Goal: Task Accomplishment & Management: Use online tool/utility

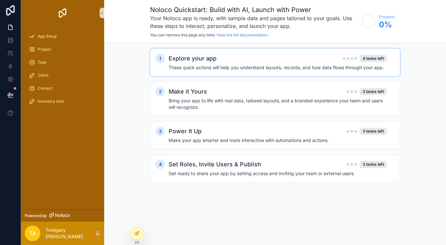
click at [241, 71] on h4 "These quick actions will help you understand layouts, records, and how data flo…" at bounding box center [278, 67] width 218 height 7
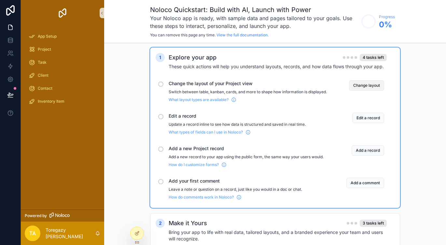
scroll to position [1, 0]
click at [357, 85] on button "Change layout" at bounding box center [366, 85] width 35 height 10
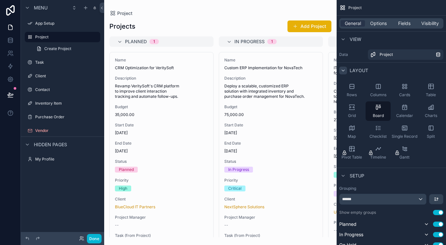
click at [344, 70] on icon "scrollable content" at bounding box center [343, 70] width 3 height 1
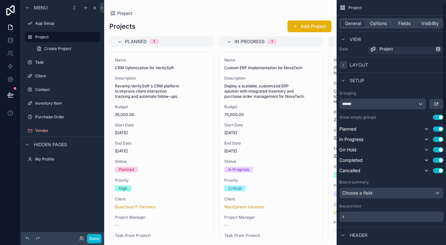
scroll to position [7, 0]
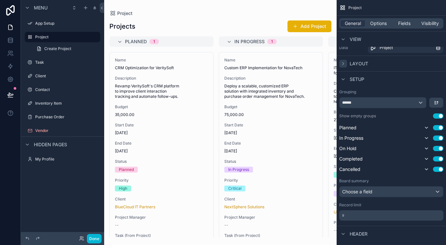
click at [176, 22] on div "scrollable content" at bounding box center [220, 122] width 232 height 245
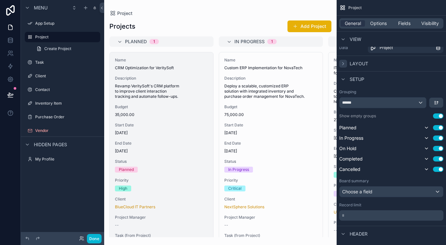
click at [149, 90] on span "Revamp VeritySoft's CRM platform to improve client interaction tracking and aut…" at bounding box center [161, 92] width 93 height 16
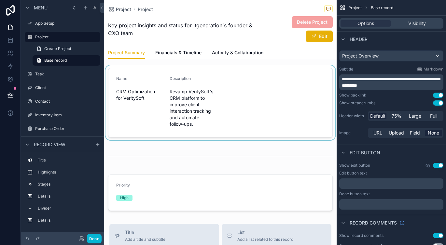
scroll to position [121, 0]
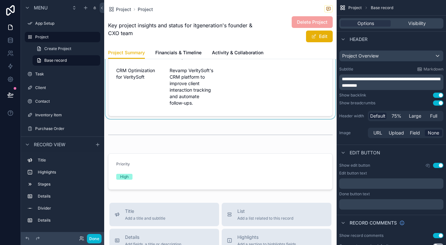
click at [243, 87] on div "scrollable content" at bounding box center [220, 81] width 232 height 75
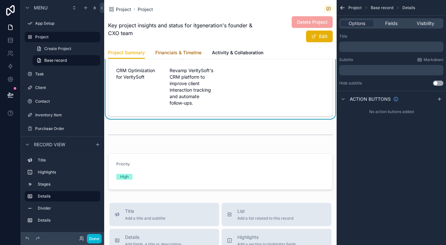
scroll to position [0, 0]
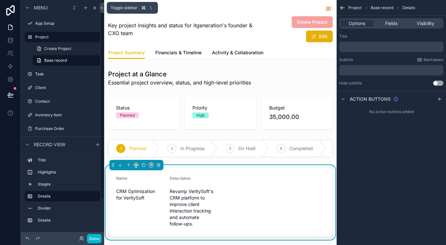
click at [101, 7] on icon at bounding box center [102, 8] width 5 height 5
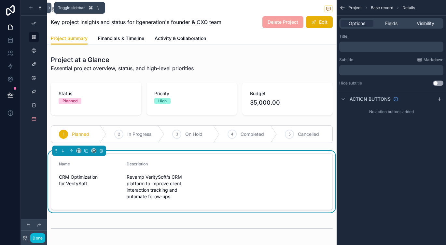
click at [49, 7] on icon at bounding box center [49, 8] width 5 height 5
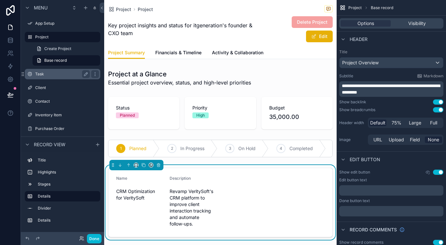
click at [43, 74] on label "Task" at bounding box center [61, 74] width 52 height 5
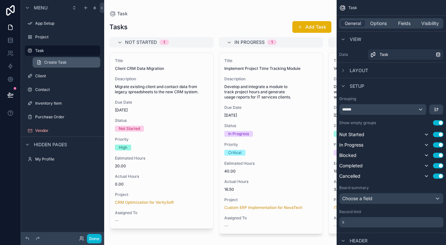
click at [64, 66] on link "Create Task" at bounding box center [67, 62] width 68 height 10
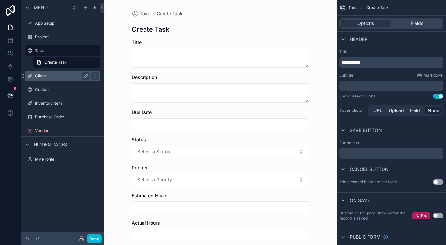
click at [60, 75] on label "Client" at bounding box center [61, 76] width 52 height 5
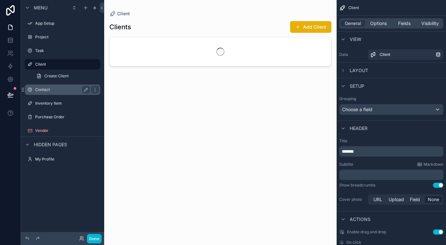
click at [59, 90] on label "Contact" at bounding box center [61, 89] width 52 height 5
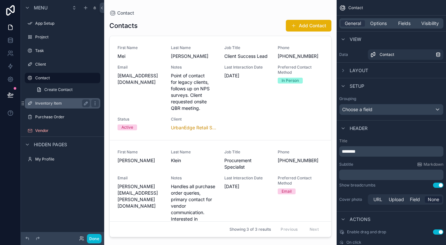
click at [63, 104] on label "Inventory Item" at bounding box center [61, 103] width 52 height 5
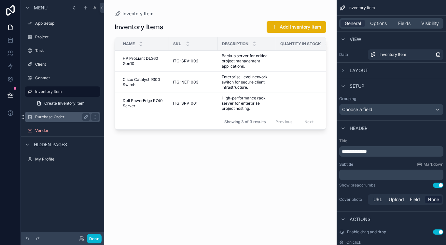
click at [62, 119] on label "Purchase Order" at bounding box center [61, 117] width 52 height 5
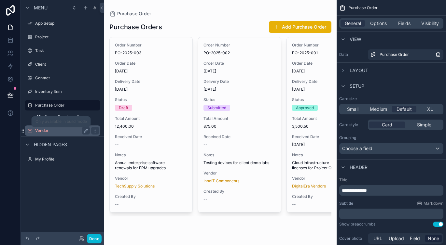
click at [58, 131] on label "Vendor" at bounding box center [61, 130] width 52 height 5
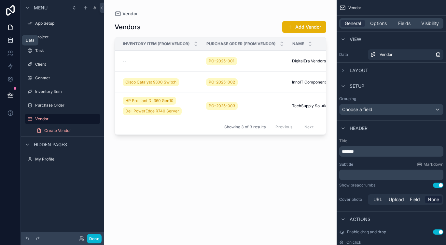
click at [13, 41] on link at bounding box center [10, 40] width 20 height 13
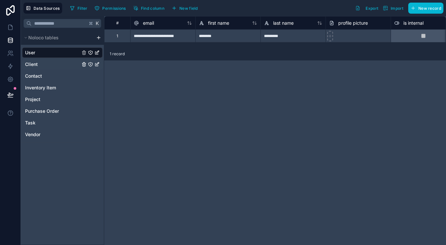
click at [49, 66] on link "Client" at bounding box center [52, 64] width 55 height 7
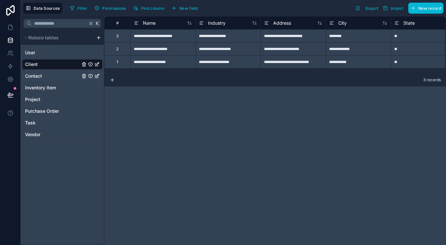
click at [51, 80] on div "Contact" at bounding box center [62, 76] width 80 height 10
click at [50, 123] on link "Task" at bounding box center [52, 123] width 55 height 7
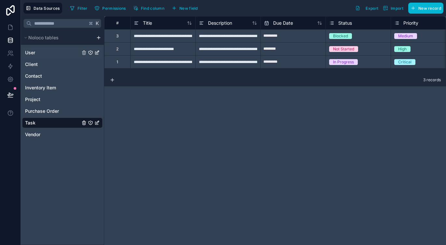
click at [54, 50] on link "User" at bounding box center [52, 52] width 55 height 7
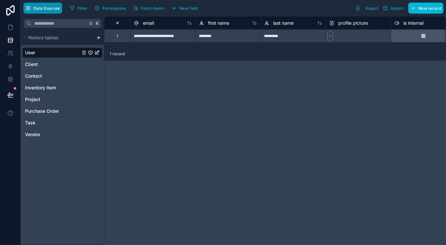
click at [45, 7] on span "Data Sources" at bounding box center [47, 8] width 26 height 5
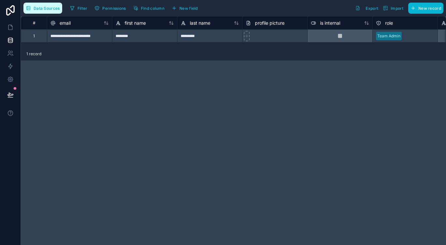
click at [40, 8] on span "Data Sources" at bounding box center [47, 8] width 26 height 5
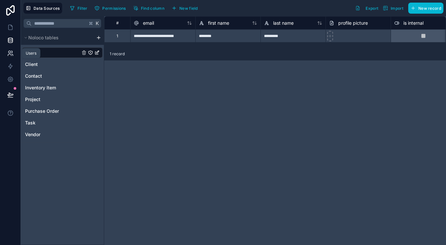
click at [9, 52] on icon at bounding box center [10, 53] width 7 height 7
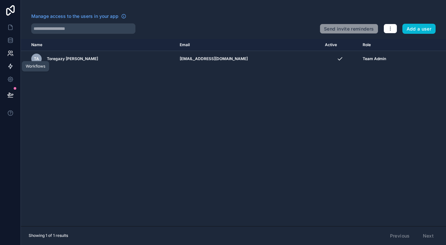
click at [12, 66] on icon at bounding box center [10, 66] width 7 height 7
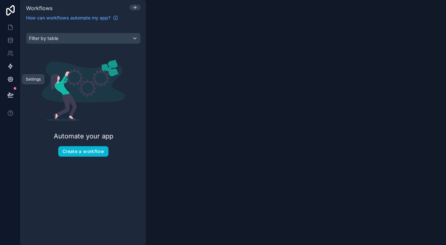
click at [9, 80] on icon at bounding box center [10, 80] width 2 height 2
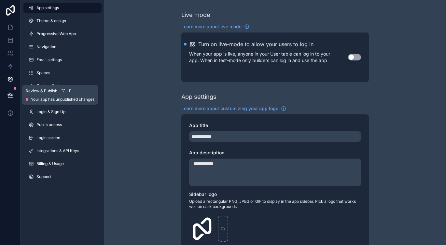
click at [11, 96] on icon at bounding box center [10, 95] width 7 height 7
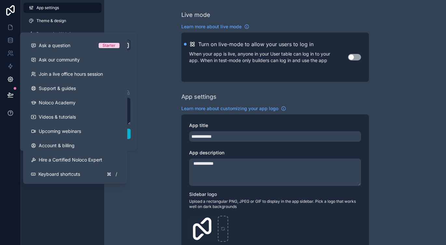
click at [10, 113] on icon at bounding box center [10, 113] width 1 height 2
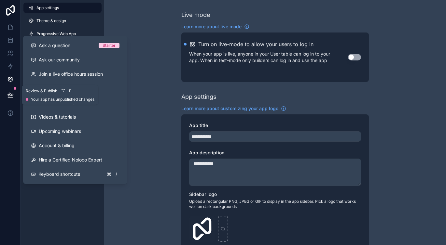
click at [11, 98] on button at bounding box center [10, 95] width 14 height 18
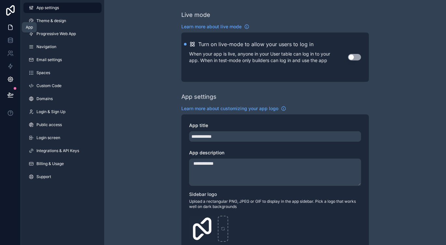
click at [9, 27] on icon at bounding box center [10, 27] width 7 height 7
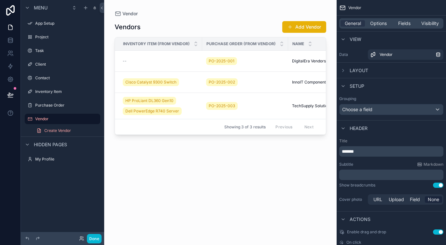
click at [152, 43] on span "Inventory Item (from Vendor)" at bounding box center [156, 43] width 67 height 5
click at [344, 70] on icon "scrollable content" at bounding box center [342, 70] width 5 height 5
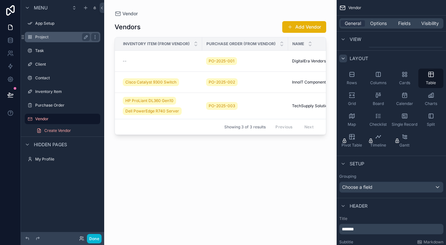
click at [59, 37] on label "Project" at bounding box center [61, 36] width 52 height 5
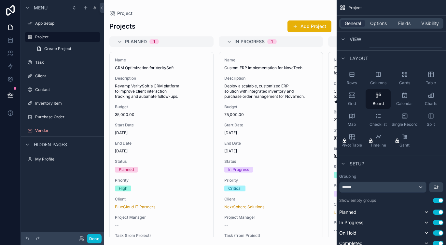
click at [120, 42] on div "scrollable content" at bounding box center [220, 122] width 232 height 245
click at [230, 42] on icon "scrollable content" at bounding box center [228, 41] width 5 height 5
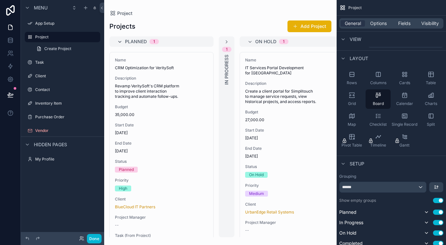
click at [119, 41] on icon "scrollable content" at bounding box center [119, 41] width 5 height 5
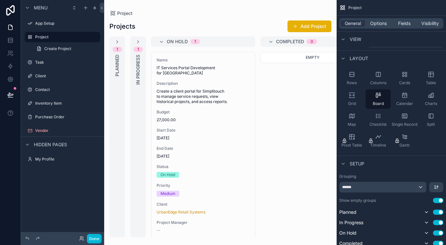
click at [158, 41] on div "On Hold 1" at bounding box center [203, 41] width 104 height 10
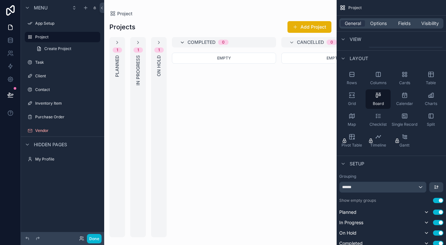
click at [180, 42] on icon "scrollable content" at bounding box center [182, 42] width 5 height 5
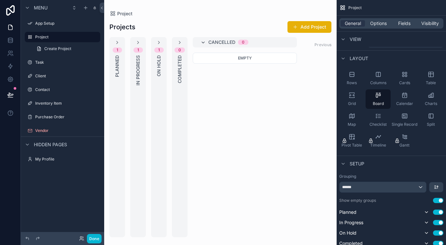
click at [205, 42] on icon "scrollable content" at bounding box center [202, 42] width 5 height 5
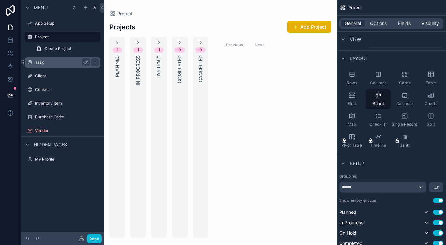
click at [50, 63] on label "Task" at bounding box center [61, 62] width 52 height 5
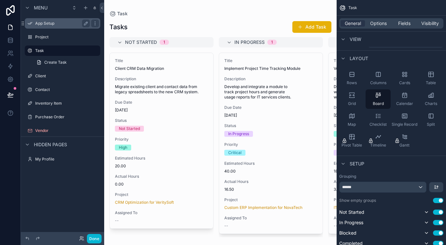
click at [51, 25] on label "App Setup" at bounding box center [61, 23] width 52 height 5
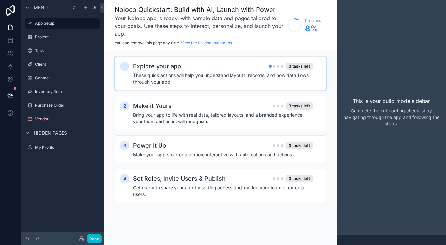
click at [223, 76] on h4 "These quick actions will help you understand layouts, records, and how data flo…" at bounding box center [223, 78] width 180 height 13
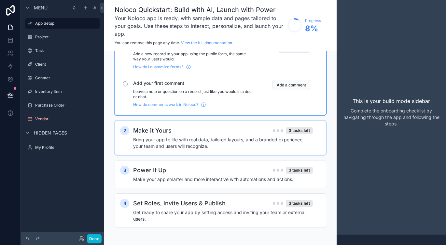
scroll to position [130, 0]
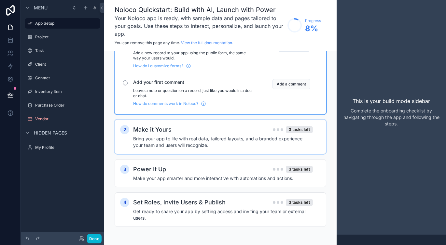
drag, startPoint x: 170, startPoint y: 127, endPoint x: 215, endPoint y: 128, distance: 44.9
click at [171, 127] on div "Make it Yours 3 tasks left" at bounding box center [223, 129] width 180 height 9
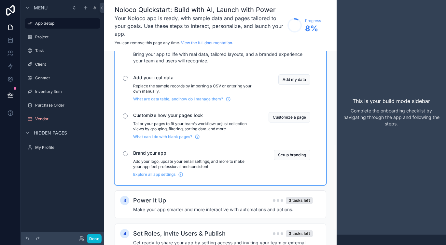
scroll to position [216, 0]
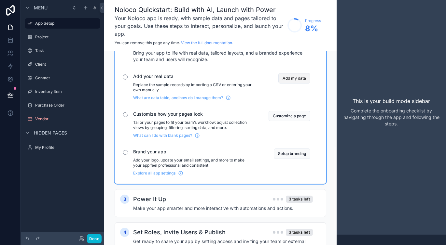
click at [294, 78] on button "Add my data" at bounding box center [294, 78] width 32 height 10
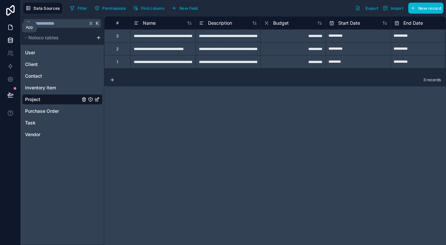
click at [11, 25] on icon at bounding box center [10, 27] width 4 height 5
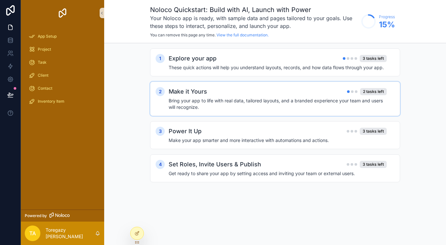
click at [266, 94] on div "Make it Yours 2 tasks left" at bounding box center [278, 91] width 218 height 9
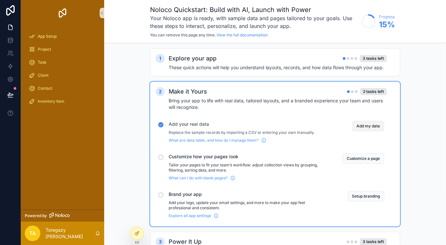
click at [366, 126] on button "Add my data" at bounding box center [368, 126] width 32 height 10
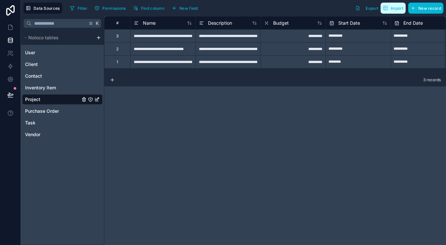
click at [392, 7] on span "Import" at bounding box center [396, 8] width 13 height 5
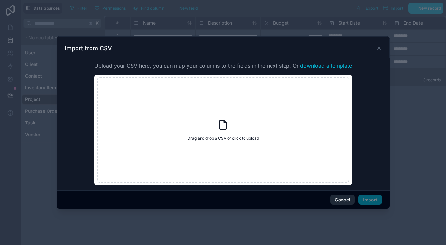
click at [341, 198] on button "Cancel" at bounding box center [342, 200] width 24 height 10
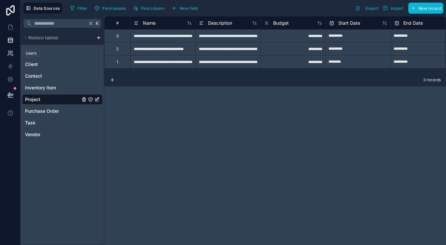
click at [12, 51] on icon at bounding box center [11, 52] width 1 height 2
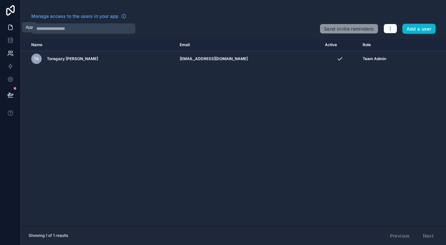
click at [11, 29] on icon at bounding box center [10, 27] width 7 height 7
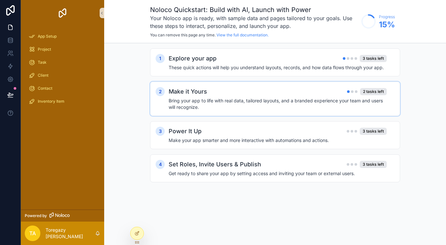
click at [250, 102] on h4 "Bring your app to life with real data, tailored layouts, and a branded experien…" at bounding box center [278, 104] width 218 height 13
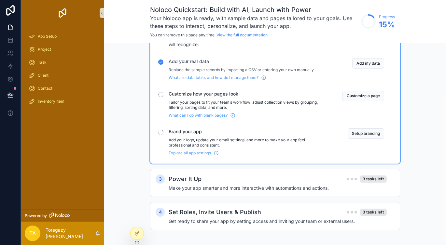
scroll to position [66, 0]
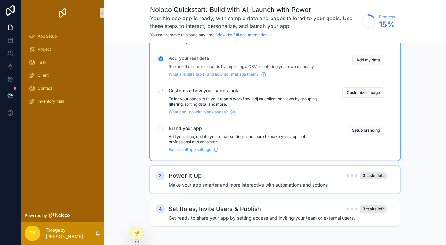
click at [229, 186] on h4 "Make your app smarter and more interactive with automations and actions." at bounding box center [278, 185] width 218 height 7
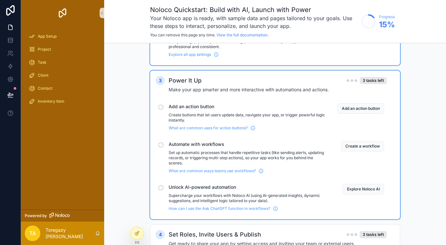
scroll to position [176, 0]
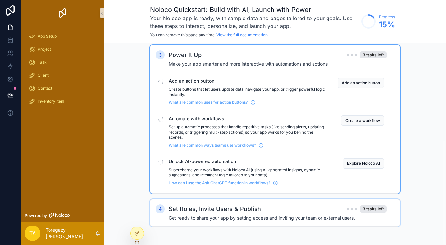
click at [237, 207] on h2 "Set Roles, Invite Users & Publish" at bounding box center [215, 209] width 92 height 9
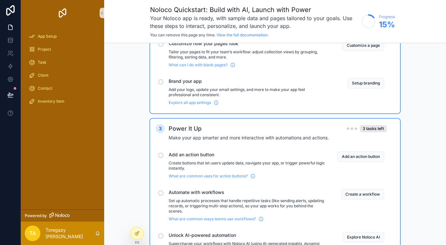
scroll to position [121, 0]
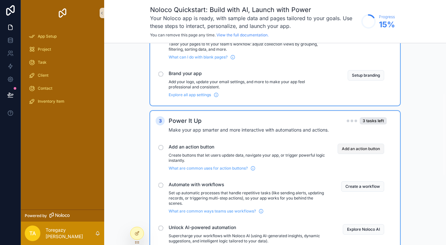
click at [368, 149] on button "Add an action button" at bounding box center [360, 149] width 47 height 10
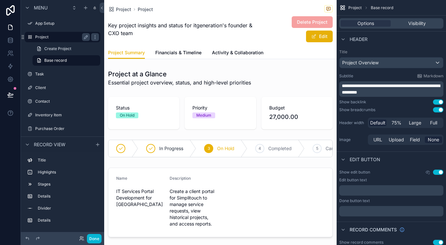
click at [49, 35] on label "Project" at bounding box center [61, 36] width 52 height 5
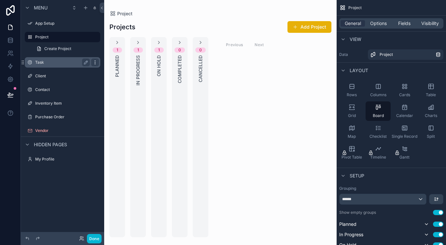
click at [96, 63] on icon "scrollable content" at bounding box center [94, 62] width 5 height 5
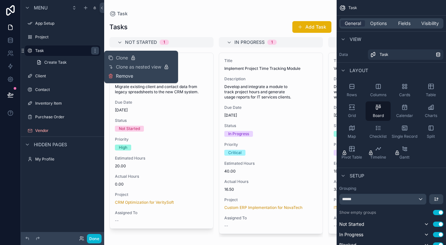
click at [118, 77] on span "Remove" at bounding box center [124, 76] width 17 height 7
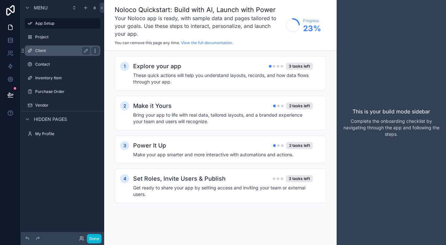
click at [95, 51] on icon "scrollable content" at bounding box center [94, 50] width 5 height 5
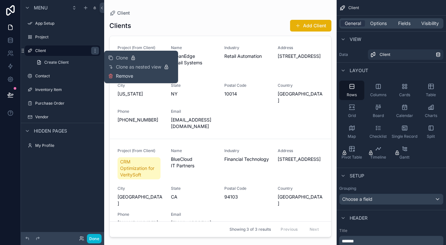
click at [122, 75] on span "Remove" at bounding box center [124, 76] width 17 height 7
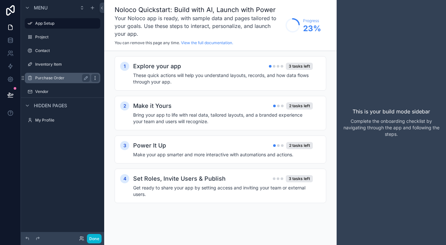
click at [95, 77] on icon "scrollable content" at bounding box center [95, 76] width 0 height 0
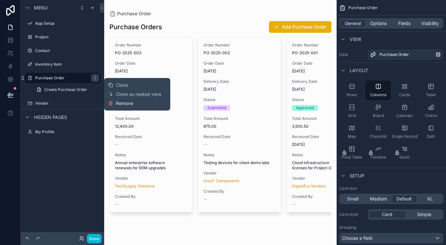
click at [123, 104] on span "Remove" at bounding box center [124, 103] width 17 height 7
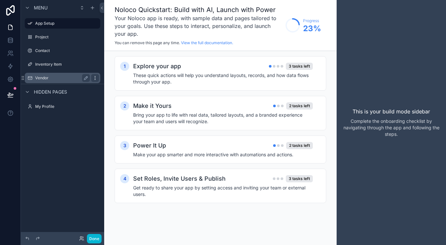
click at [95, 77] on icon "scrollable content" at bounding box center [95, 76] width 0 height 0
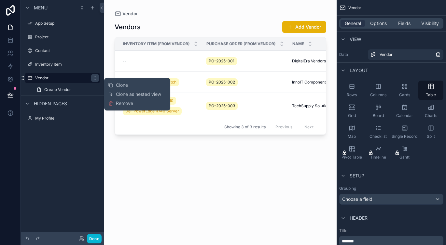
click at [114, 100] on div "Clone Clone as nested view Remove" at bounding box center [137, 94] width 58 height 27
click at [123, 106] on span "Remove" at bounding box center [124, 103] width 17 height 7
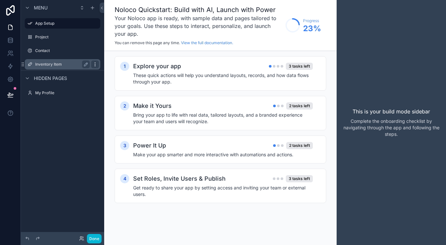
click at [97, 63] on icon "scrollable content" at bounding box center [94, 64] width 5 height 5
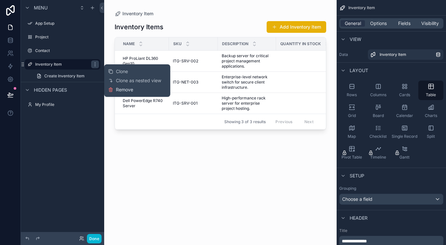
click at [121, 89] on span "Remove" at bounding box center [124, 90] width 17 height 7
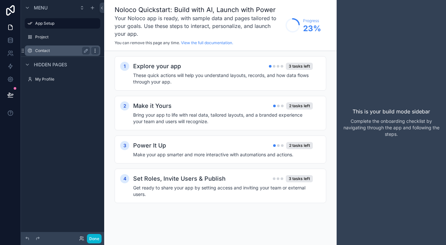
click at [95, 50] on icon "scrollable content" at bounding box center [94, 50] width 5 height 5
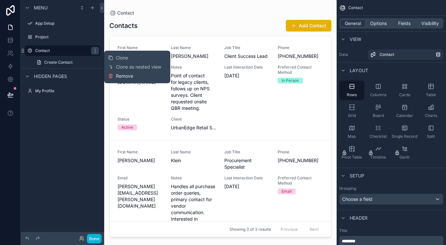
click at [122, 76] on span "Remove" at bounding box center [124, 76] width 17 height 7
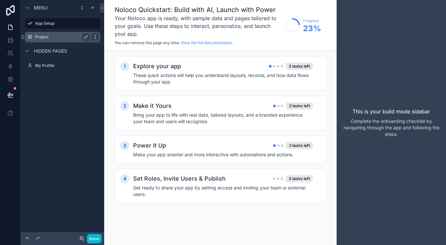
click at [96, 37] on icon "scrollable content" at bounding box center [94, 36] width 5 height 5
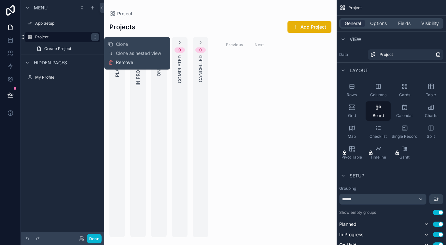
click at [118, 63] on span "Remove" at bounding box center [124, 62] width 17 height 7
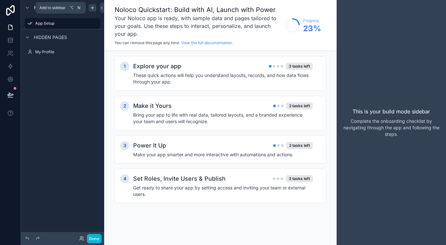
click at [90, 7] on icon "scrollable content" at bounding box center [92, 7] width 5 height 5
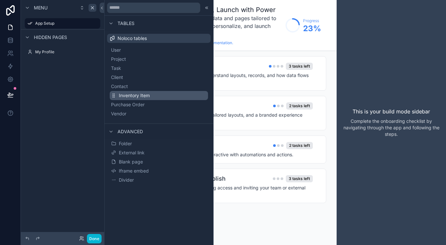
click at [152, 95] on button "Inventory Item" at bounding box center [159, 95] width 98 height 9
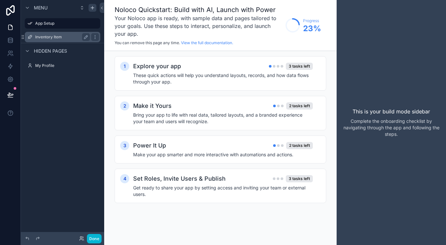
click at [62, 39] on label "Inventory Item" at bounding box center [61, 36] width 52 height 5
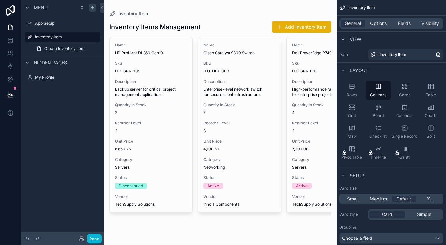
drag, startPoint x: 259, startPoint y: 219, endPoint x: 294, endPoint y: 217, distance: 35.5
click at [294, 217] on div "scrollable content" at bounding box center [220, 119] width 232 height 238
click at [67, 49] on span "Create Inventory Item" at bounding box center [64, 48] width 40 height 5
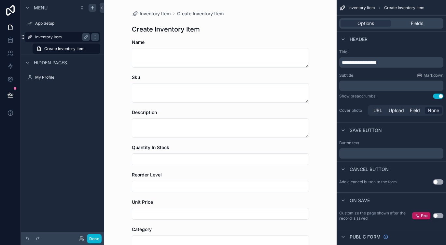
click at [50, 37] on label "Inventory Item" at bounding box center [61, 36] width 52 height 5
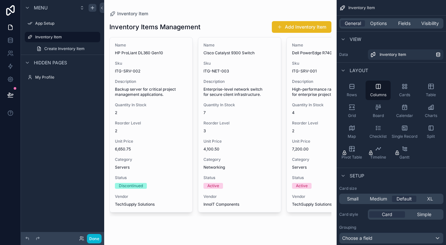
click at [310, 24] on button "Add Inventory Item" at bounding box center [302, 27] width 60 height 12
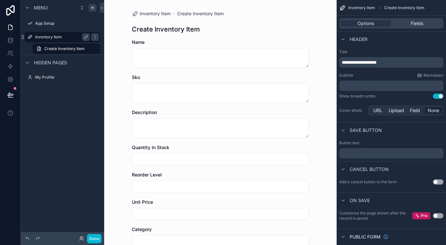
click at [60, 35] on label "Inventory Item" at bounding box center [61, 36] width 52 height 5
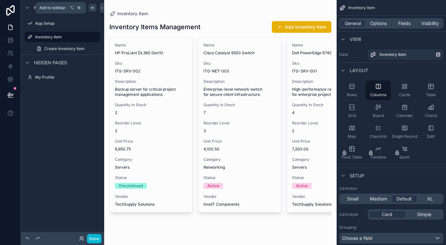
click at [92, 8] on icon "scrollable content" at bounding box center [92, 7] width 0 height 3
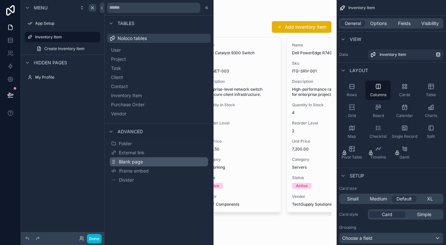
click at [165, 162] on button "Blank page" at bounding box center [159, 161] width 98 height 9
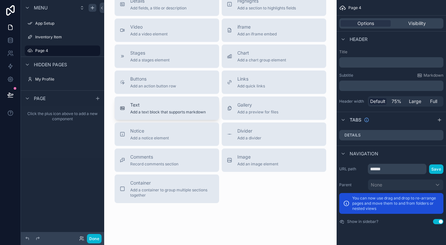
scroll to position [70, 0]
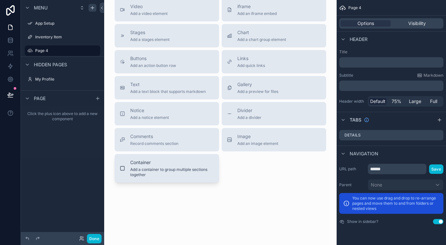
click at [188, 170] on span "Add a container to group multiple sections together" at bounding box center [172, 172] width 84 height 10
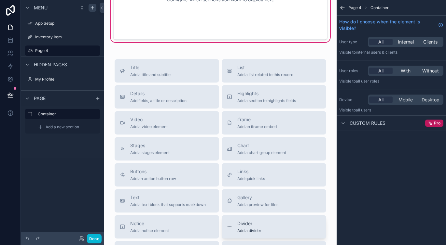
scroll to position [163, 0]
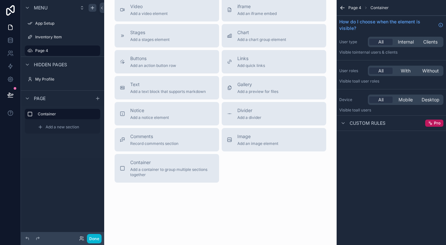
drag, startPoint x: 167, startPoint y: 168, endPoint x: 168, endPoint y: 184, distance: 16.6
click at [168, 184] on div "Configure which sections you want to display here Title Add a title and subtitl…" at bounding box center [220, 36] width 232 height 398
click at [167, 172] on span "Add a container to group multiple sections together" at bounding box center [172, 172] width 84 height 10
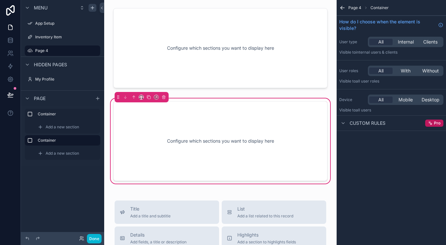
scroll to position [0, 0]
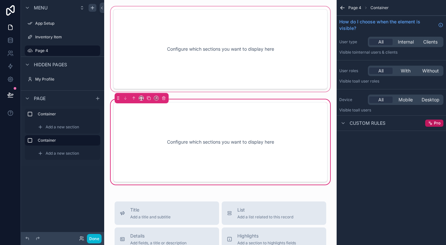
drag, startPoint x: 208, startPoint y: 137, endPoint x: 225, endPoint y: 50, distance: 88.6
click at [225, 50] on div "Configure which sections you want to display here Configure which sections you …" at bounding box center [220, 245] width 232 height 491
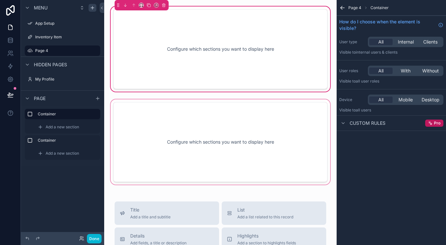
click at [238, 137] on div "scrollable content" at bounding box center [220, 142] width 222 height 88
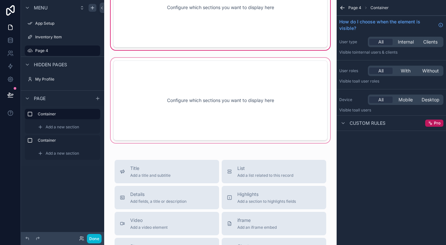
scroll to position [42, 0]
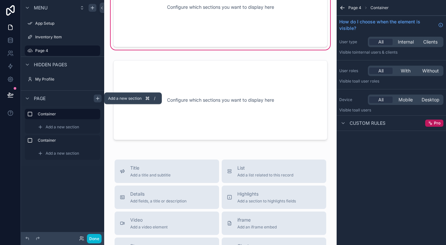
click at [96, 99] on icon "scrollable content" at bounding box center [97, 99] width 3 height 0
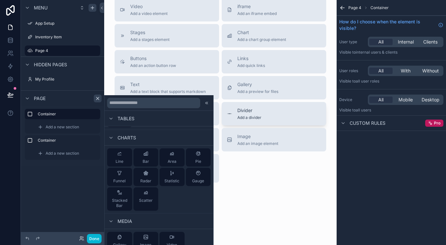
scroll to position [195, 0]
click at [344, 7] on icon "scrollable content" at bounding box center [342, 8] width 7 height 7
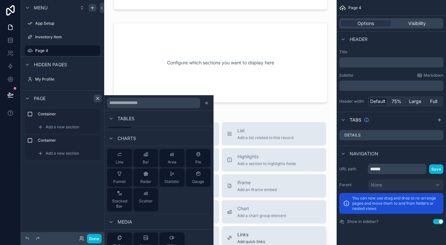
scroll to position [0, 0]
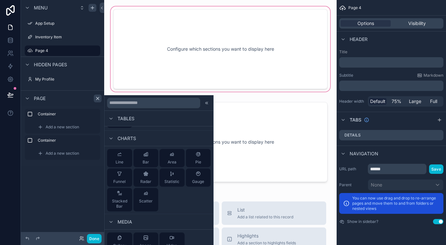
click at [230, 51] on div "scrollable content" at bounding box center [220, 49] width 222 height 88
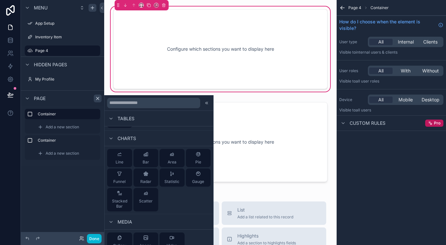
click at [344, 8] on icon "scrollable content" at bounding box center [342, 8] width 7 height 7
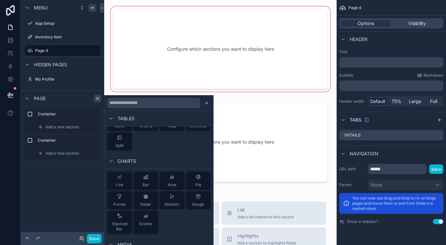
scroll to position [172, 0]
drag, startPoint x: 141, startPoint y: 177, endPoint x: 212, endPoint y: 58, distance: 138.8
click at [212, 58] on div "Commonly used Title List Details Highlights Video iframe Stages Chart Buttons L…" at bounding box center [223, 122] width 446 height 245
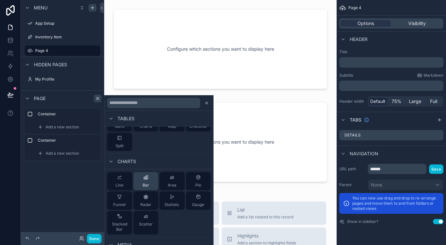
click at [143, 184] on span "Bar" at bounding box center [146, 185] width 7 height 5
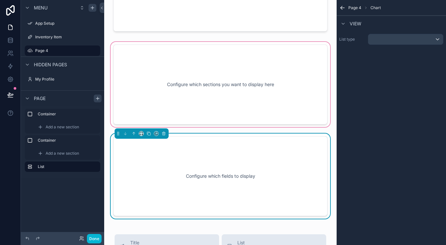
scroll to position [37, 0]
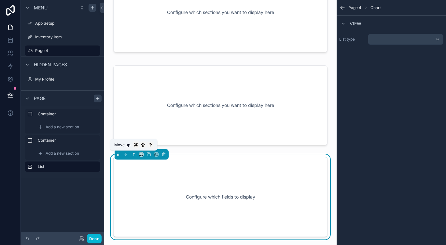
click at [134, 156] on icon "scrollable content" at bounding box center [133, 154] width 5 height 5
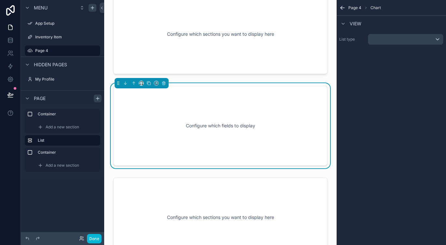
scroll to position [0, 0]
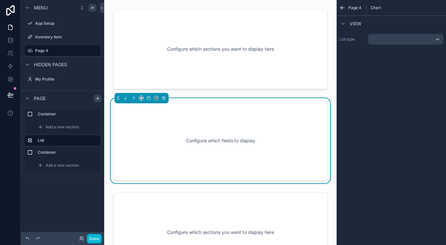
click at [176, 137] on div "Configure which fields to display" at bounding box center [220, 141] width 193 height 59
click at [60, 125] on span "Add a new section" at bounding box center [63, 127] width 34 height 5
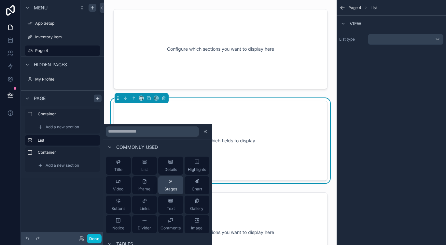
scroll to position [1, 0]
click at [167, 168] on span "Details" at bounding box center [170, 169] width 13 height 5
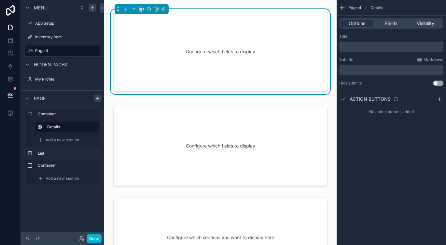
click at [355, 46] on p "﻿" at bounding box center [392, 46] width 100 height 5
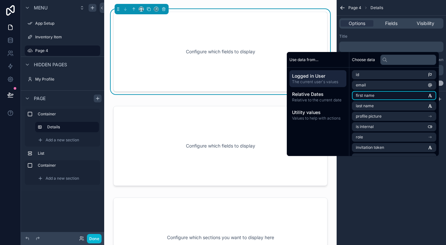
click at [374, 98] on li "first name" at bounding box center [394, 95] width 84 height 9
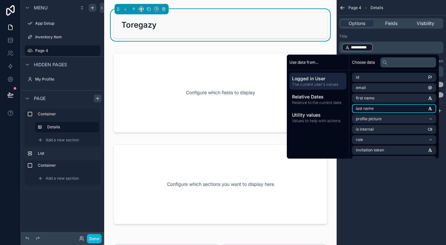
click at [382, 107] on li "last name" at bounding box center [394, 108] width 84 height 9
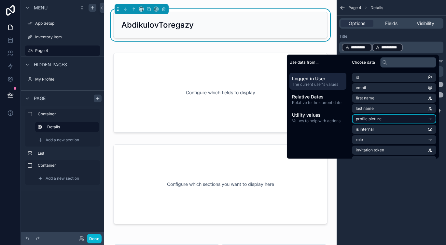
click at [378, 118] on li "profile picture" at bounding box center [394, 119] width 84 height 9
click at [376, 120] on li "mimetype" at bounding box center [394, 120] width 84 height 9
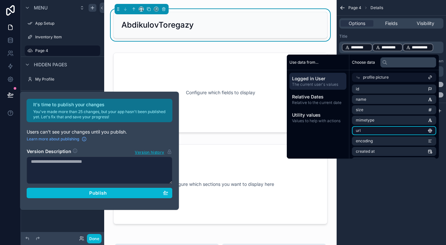
click at [372, 130] on li "url" at bounding box center [394, 130] width 84 height 9
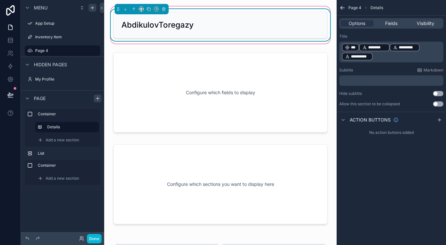
click at [218, 36] on div "AbdikulovToregazy" at bounding box center [220, 25] width 213 height 26
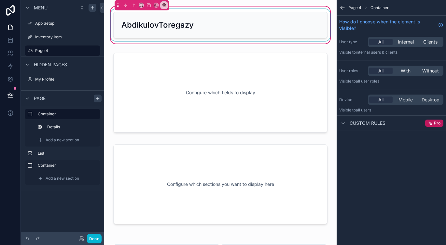
click at [229, 31] on div "scrollable content" at bounding box center [220, 25] width 222 height 32
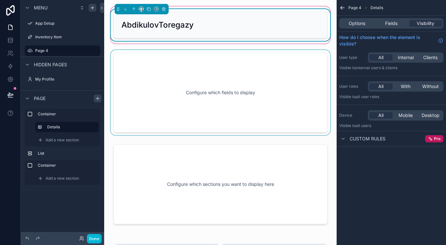
click at [193, 79] on div "scrollable content" at bounding box center [220, 92] width 222 height 85
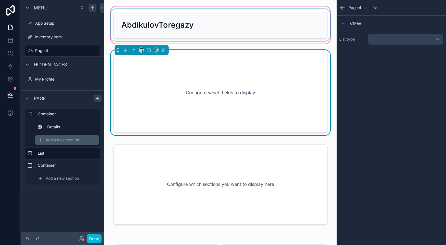
click at [56, 142] on span "Add a new section" at bounding box center [63, 140] width 34 height 5
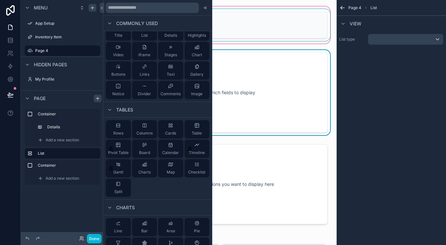
scroll to position [0, 0]
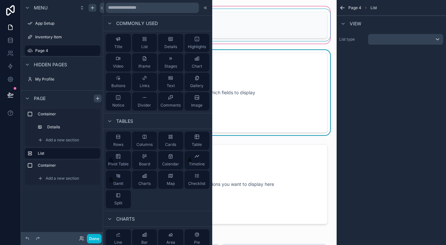
drag, startPoint x: 193, startPoint y: 46, endPoint x: 252, endPoint y: 78, distance: 68.0
click at [252, 78] on div "Commonly used Title List Details Highlights Video iframe Stages Chart Buttons L…" at bounding box center [223, 122] width 446 height 245
click at [196, 45] on span "Highlights" at bounding box center [197, 46] width 18 height 5
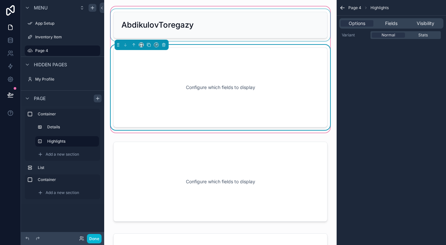
click at [213, 27] on div "scrollable content" at bounding box center [220, 25] width 222 height 32
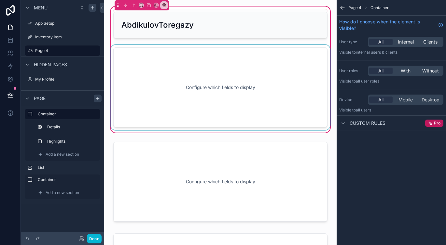
click at [181, 103] on div "scrollable content" at bounding box center [220, 87] width 222 height 85
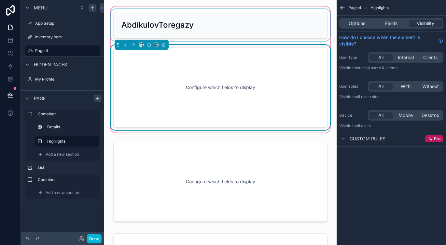
click at [240, 22] on div "scrollable content" at bounding box center [220, 25] width 222 height 32
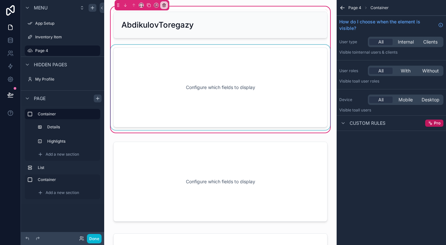
click at [229, 81] on div "scrollable content" at bounding box center [220, 87] width 222 height 85
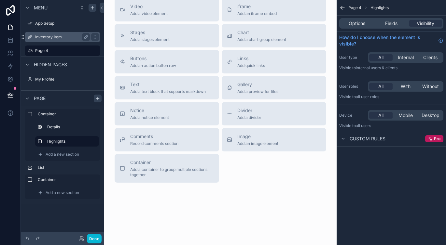
click at [62, 37] on label "Inventory Item" at bounding box center [61, 36] width 52 height 5
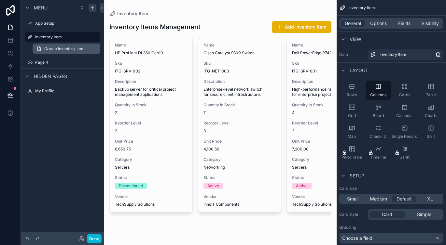
click at [53, 51] on link "Create Inventory Item" at bounding box center [67, 49] width 68 height 10
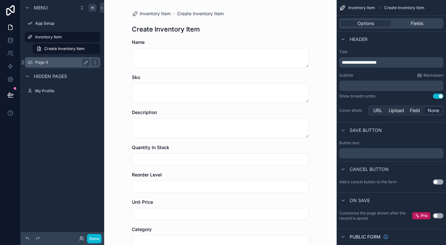
click at [50, 66] on div "Page 4" at bounding box center [62, 62] width 73 height 10
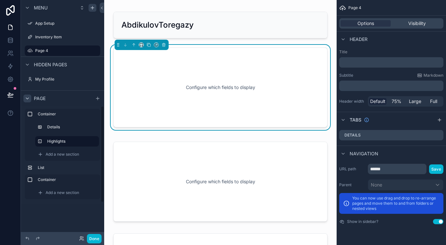
click at [27, 100] on icon "scrollable content" at bounding box center [27, 98] width 5 height 5
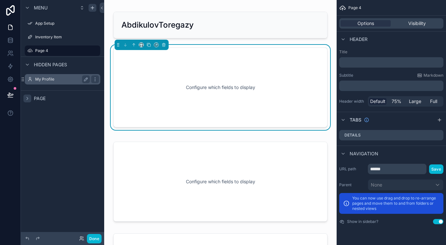
click at [43, 79] on label "My Profile" at bounding box center [61, 79] width 52 height 5
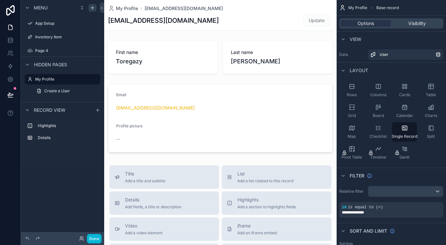
click at [230, 102] on div "scrollable content" at bounding box center [220, 227] width 232 height 455
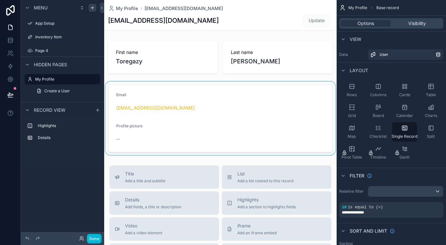
click at [203, 95] on div "scrollable content" at bounding box center [220, 119] width 232 height 74
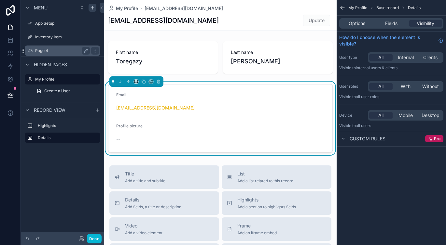
click at [54, 53] on div "Page 4" at bounding box center [62, 51] width 55 height 8
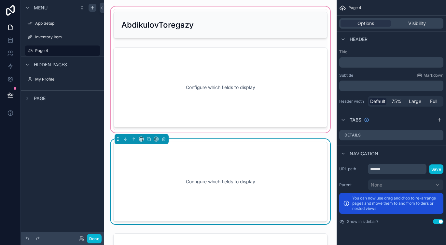
click at [214, 29] on div "scrollable content" at bounding box center [220, 69] width 222 height 129
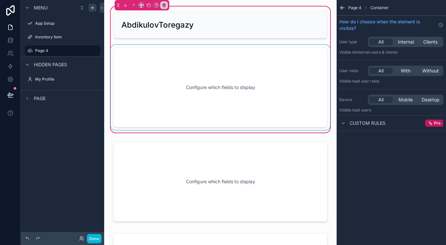
click at [221, 89] on div "scrollable content" at bounding box center [220, 87] width 222 height 85
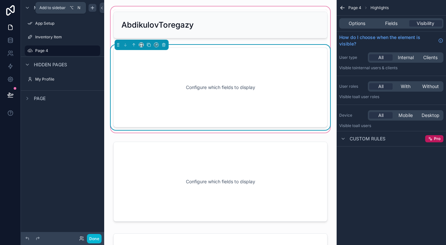
click at [93, 9] on icon "scrollable content" at bounding box center [92, 7] width 5 height 5
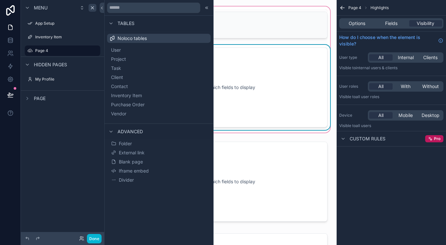
click at [53, 116] on div "Menu App Setup Inventory Item Page 4 Hidden pages My Profile Page" at bounding box center [62, 119] width 83 height 238
click at [262, 97] on div "Configure which fields to display" at bounding box center [220, 87] width 193 height 59
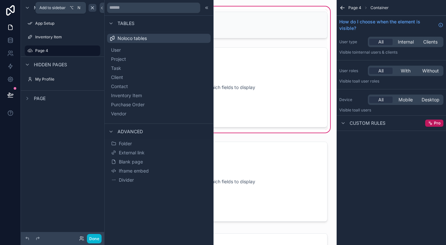
click at [93, 9] on icon "scrollable content" at bounding box center [92, 8] width 3 height 3
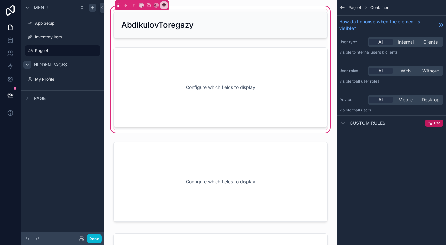
click at [29, 64] on icon "scrollable content" at bounding box center [27, 64] width 5 height 5
click at [27, 65] on icon "scrollable content" at bounding box center [27, 64] width 5 height 5
click at [34, 51] on div "Page 4" at bounding box center [62, 51] width 73 height 10
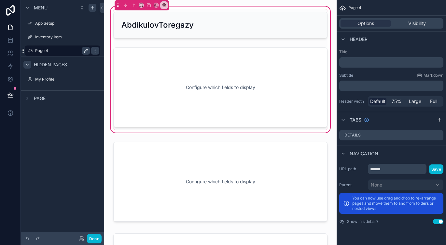
click at [85, 52] on icon "scrollable content" at bounding box center [85, 50] width 3 height 3
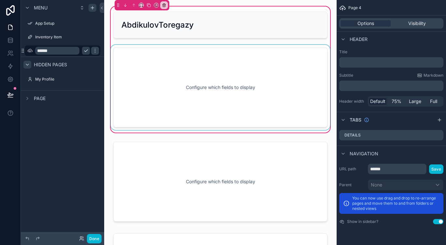
click at [186, 87] on div "scrollable content" at bounding box center [220, 87] width 222 height 85
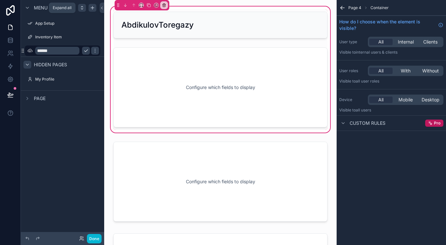
click at [83, 9] on icon "scrollable content" at bounding box center [82, 8] width 2 height 1
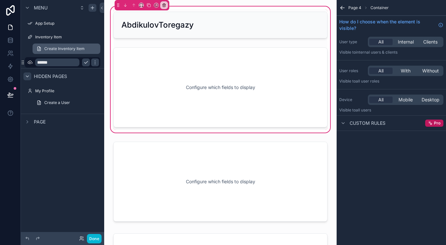
click at [76, 49] on span "Create Inventory Item" at bounding box center [64, 48] width 40 height 5
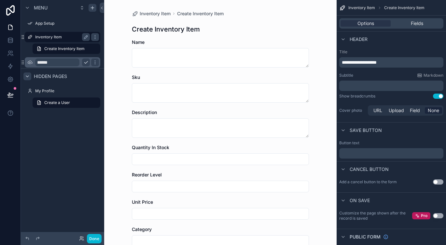
click at [61, 40] on div "Inventory Item" at bounding box center [62, 37] width 55 height 8
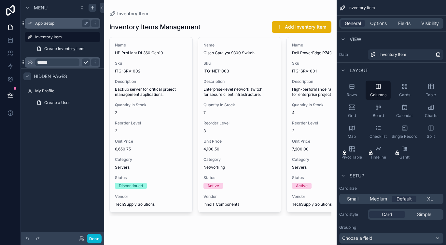
click at [55, 23] on label "App Setup" at bounding box center [61, 23] width 52 height 5
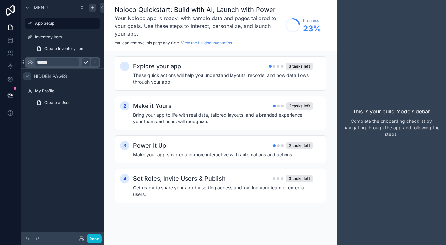
click at [62, 64] on input "******" at bounding box center [57, 63] width 44 height 8
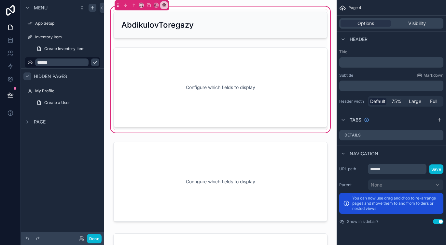
click at [92, 62] on icon "scrollable content" at bounding box center [94, 62] width 5 height 5
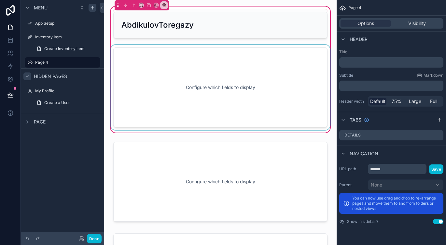
click at [211, 75] on div "scrollable content" at bounding box center [220, 87] width 222 height 85
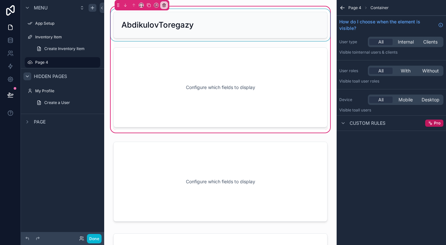
click at [202, 26] on div "scrollable content" at bounding box center [220, 25] width 222 height 32
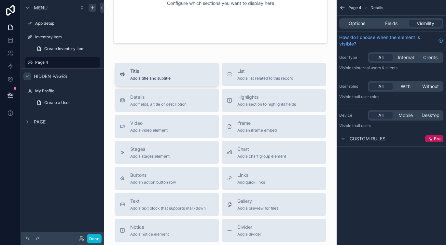
click at [181, 76] on div "Title Add a title and subtitle" at bounding box center [167, 74] width 94 height 13
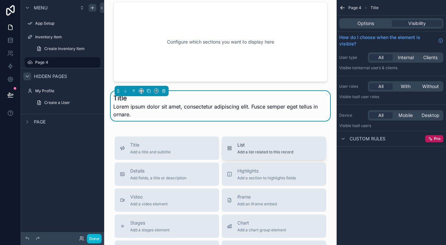
click at [258, 150] on span "Add a list related to this record" at bounding box center [265, 152] width 56 height 5
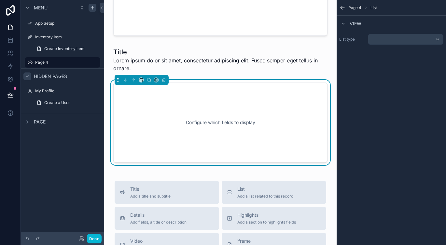
scroll to position [292, 0]
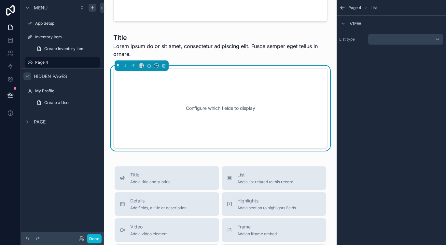
click at [214, 111] on div "Configure which fields to display" at bounding box center [220, 108] width 193 height 59
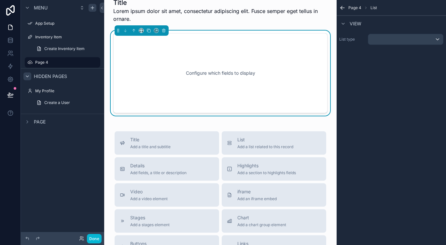
scroll to position [328, 0]
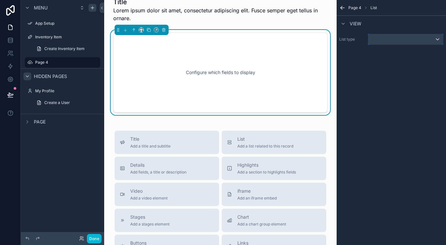
click at [383, 38] on div "scrollable content" at bounding box center [405, 39] width 75 height 10
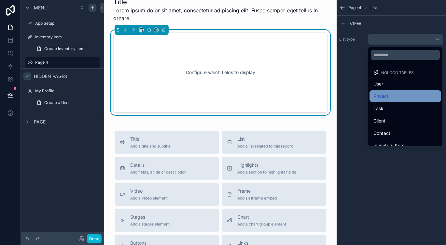
click at [396, 96] on div "Project" at bounding box center [405, 96] width 64 height 8
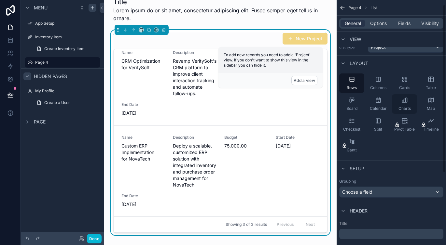
scroll to position [0, 0]
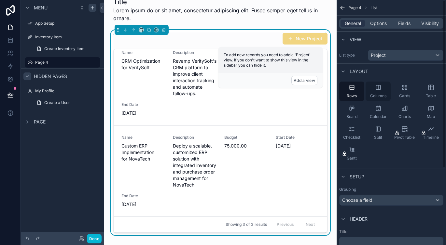
click at [382, 90] on div "Columns" at bounding box center [377, 92] width 25 height 20
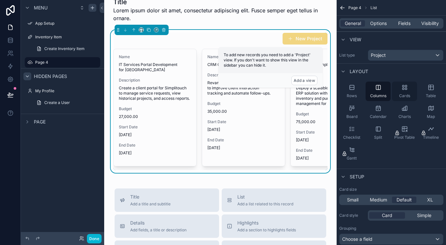
click at [408, 91] on div "Cards" at bounding box center [404, 92] width 25 height 20
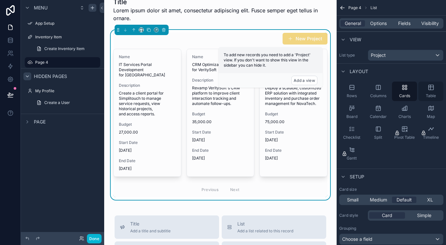
click at [431, 90] on icon "scrollable content" at bounding box center [431, 87] width 7 height 7
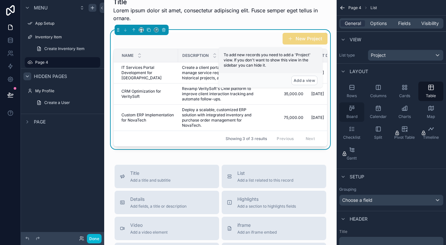
click at [353, 112] on div "Board" at bounding box center [351, 112] width 25 height 20
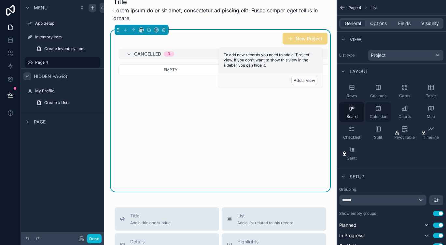
click at [377, 112] on div "Calendar" at bounding box center [377, 112] width 25 height 20
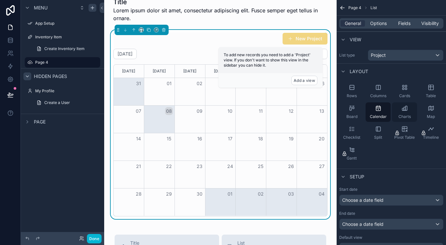
click at [406, 113] on div "Charts" at bounding box center [404, 112] width 25 height 20
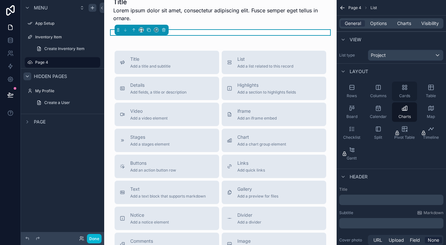
click at [407, 87] on icon "scrollable content" at bounding box center [404, 87] width 7 height 7
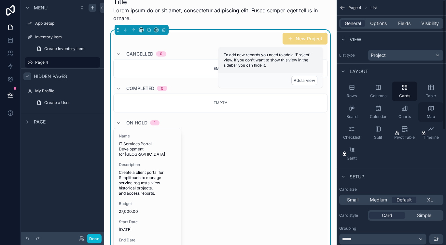
click at [433, 111] on icon "scrollable content" at bounding box center [431, 108] width 7 height 7
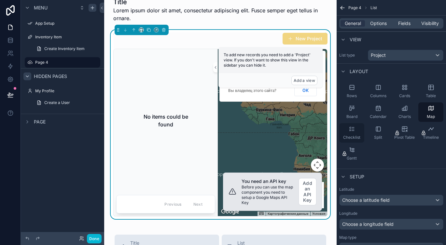
click at [349, 134] on div "Checklist" at bounding box center [351, 133] width 25 height 20
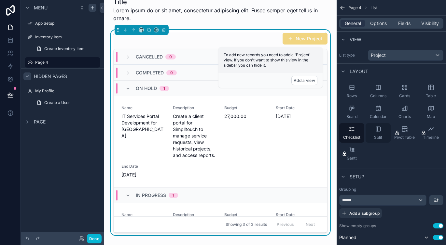
click at [372, 132] on div "Split" at bounding box center [377, 133] width 25 height 20
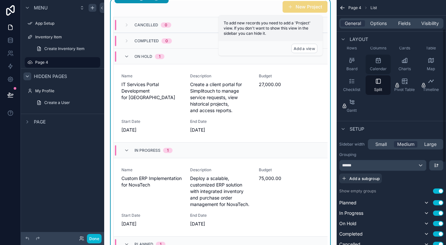
scroll to position [52, 0]
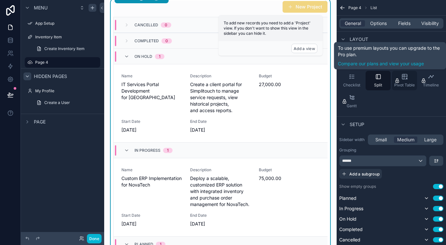
click at [406, 79] on icon "scrollable content" at bounding box center [405, 78] width 1 height 1
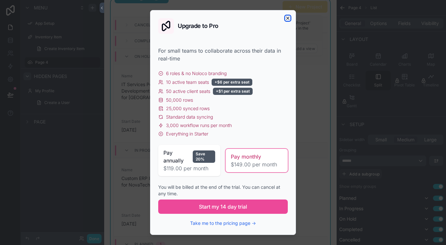
click at [288, 17] on icon "button" at bounding box center [287, 18] width 5 height 5
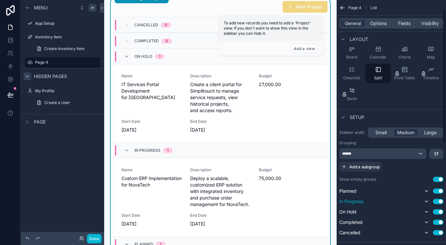
scroll to position [17, 0]
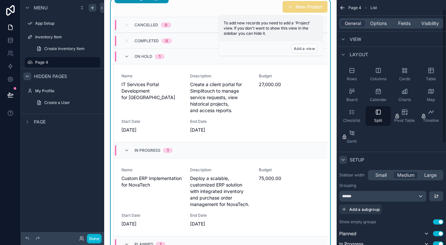
click at [343, 161] on icon "scrollable content" at bounding box center [342, 159] width 5 height 5
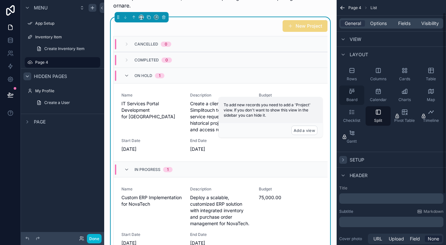
scroll to position [269, 0]
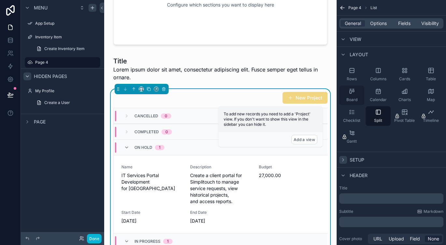
click at [355, 94] on div "Board" at bounding box center [351, 96] width 25 height 20
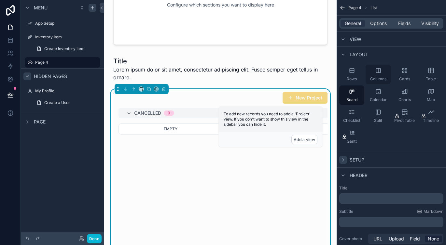
click at [369, 74] on div "Columns" at bounding box center [377, 75] width 25 height 20
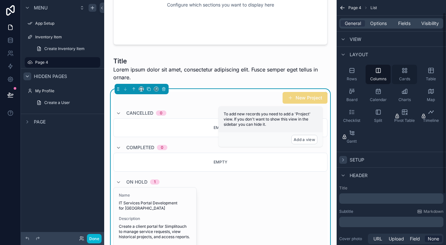
click at [402, 72] on icon "scrollable content" at bounding box center [403, 72] width 2 height 2
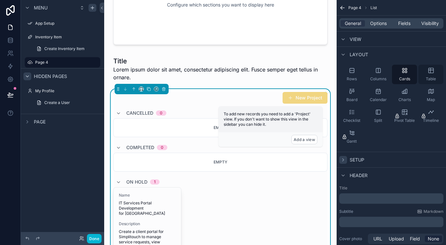
click at [434, 74] on div "Table" at bounding box center [430, 75] width 25 height 20
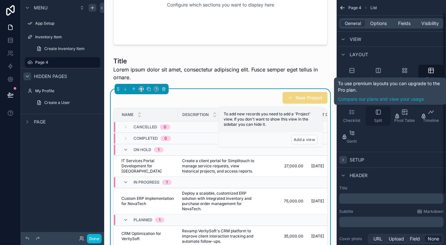
click at [375, 116] on div "Split" at bounding box center [377, 116] width 25 height 20
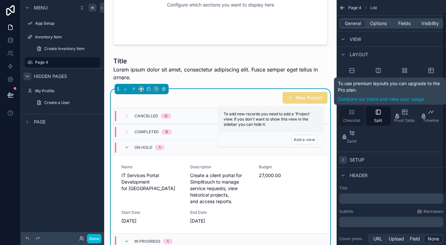
click at [352, 114] on icon "scrollable content" at bounding box center [351, 112] width 7 height 7
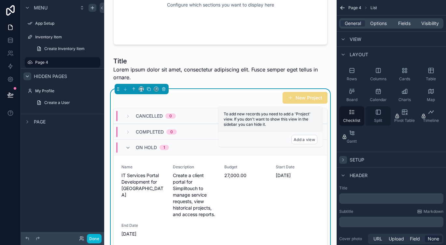
click at [377, 115] on div "Split" at bounding box center [377, 116] width 25 height 20
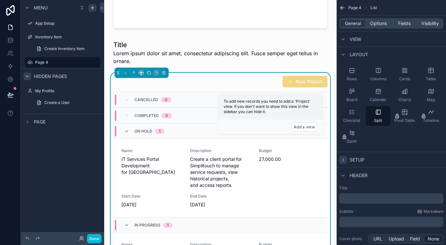
scroll to position [285, 0]
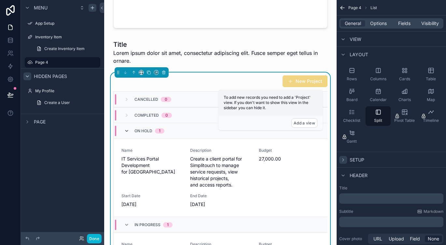
click at [129, 130] on icon "scrollable content" at bounding box center [126, 131] width 5 height 5
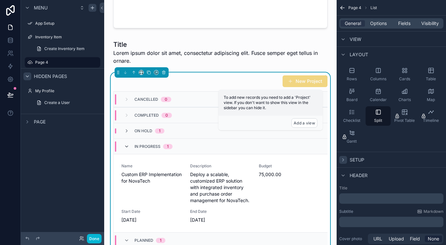
click at [126, 146] on icon "scrollable content" at bounding box center [126, 146] width 5 height 5
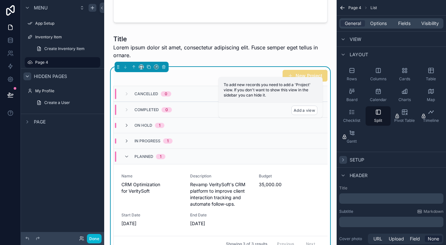
scroll to position [300, 0]
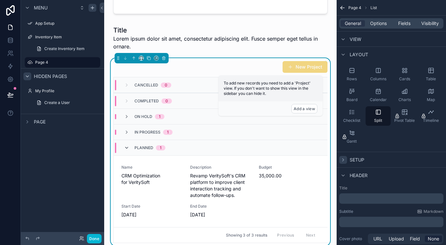
click at [126, 147] on icon "scrollable content" at bounding box center [126, 147] width 5 height 5
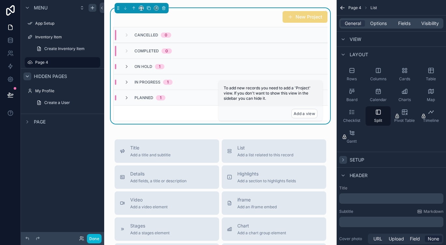
scroll to position [286, 0]
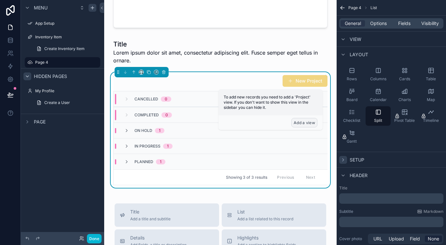
click at [301, 122] on button "Add a view" at bounding box center [304, 122] width 26 height 9
click at [279, 97] on span "To add new records you need to add a 'Project' view. If you don't want to show …" at bounding box center [267, 102] width 87 height 15
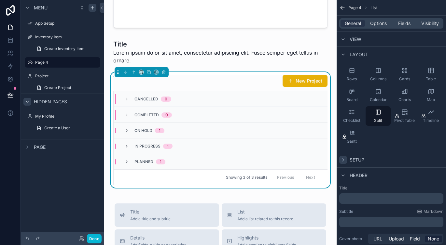
click at [271, 104] on div "Cancelled 0" at bounding box center [221, 99] width 214 height 16
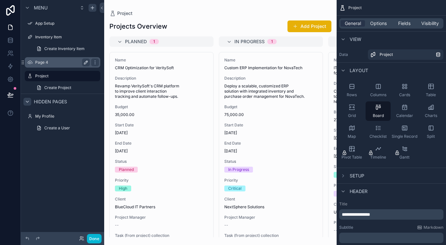
click at [46, 63] on label "Page 4" at bounding box center [61, 62] width 52 height 5
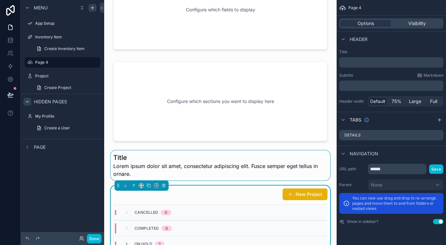
scroll to position [168, 0]
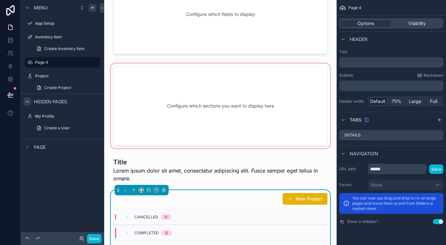
click at [225, 88] on div "scrollable content" at bounding box center [220, 106] width 222 height 88
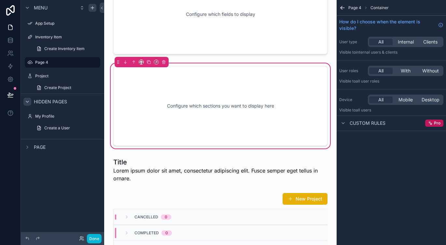
click at [361, 128] on div "Custom rules Pro" at bounding box center [390, 124] width 109 height 16
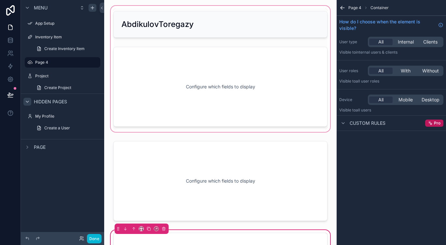
scroll to position [0, 0]
click at [196, 92] on div "scrollable content" at bounding box center [220, 69] width 222 height 129
click at [208, 75] on div "scrollable content" at bounding box center [220, 69] width 222 height 129
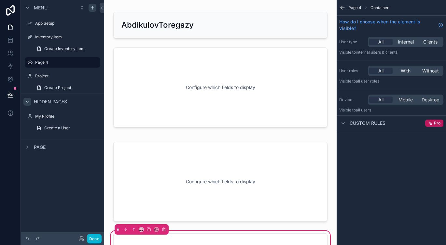
click at [341, 8] on icon "scrollable content" at bounding box center [341, 9] width 2 height 2
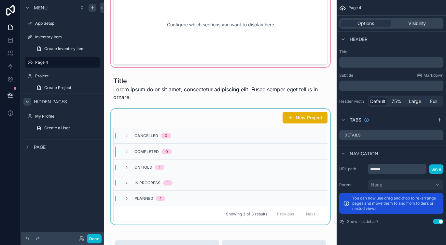
scroll to position [543, 0]
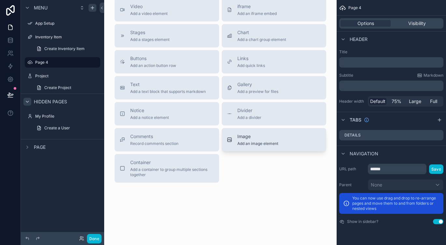
click at [250, 139] on span "Image" at bounding box center [257, 136] width 41 height 7
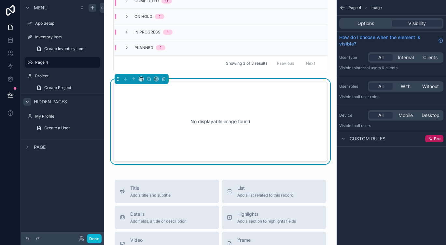
scroll to position [399, 0]
click at [255, 125] on div "No displayable image found" at bounding box center [220, 122] width 193 height 59
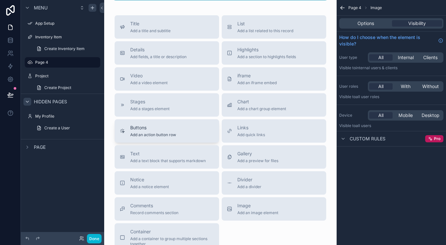
scroll to position [566, 0]
click at [172, 130] on span "Buttons" at bounding box center [153, 127] width 46 height 7
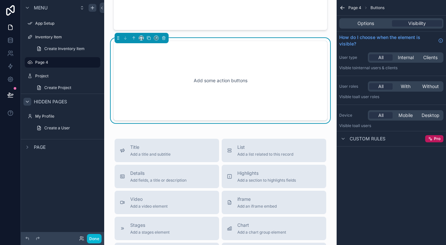
scroll to position [532, 0]
drag, startPoint x: 239, startPoint y: 97, endPoint x: 276, endPoint y: 94, distance: 36.9
click at [239, 97] on div "Add some action buttons" at bounding box center [220, 80] width 193 height 59
click at [406, 59] on span "Internal" at bounding box center [406, 57] width 16 height 7
click at [432, 58] on span "Clients" at bounding box center [430, 57] width 14 height 7
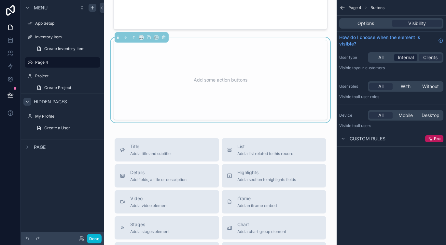
click at [410, 58] on span "Internal" at bounding box center [406, 57] width 16 height 7
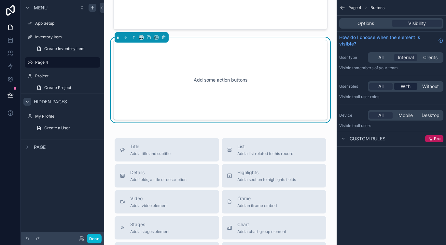
click at [408, 88] on span "With" at bounding box center [406, 86] width 10 height 7
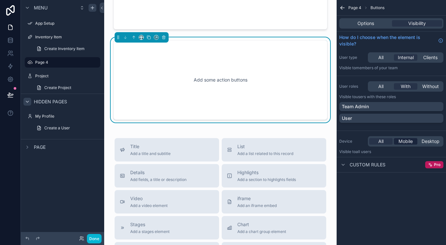
click at [406, 142] on span "Mobile" at bounding box center [405, 141] width 14 height 7
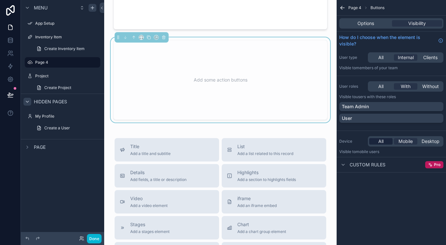
click at [381, 142] on span "All" at bounding box center [380, 141] width 5 height 7
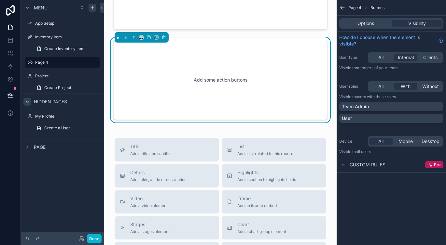
click at [348, 166] on div "Custom rules" at bounding box center [362, 165] width 46 height 8
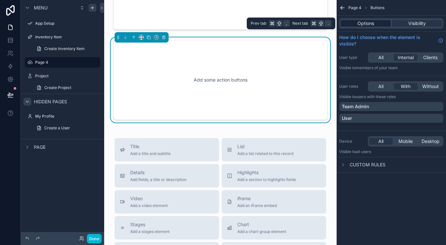
click at [373, 26] on span "Options" at bounding box center [365, 23] width 17 height 7
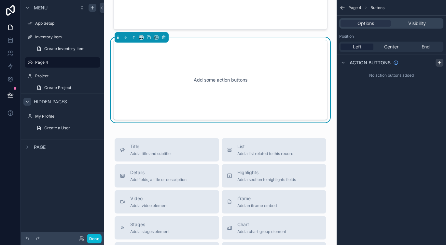
click at [442, 64] on div "scrollable content" at bounding box center [439, 63] width 8 height 8
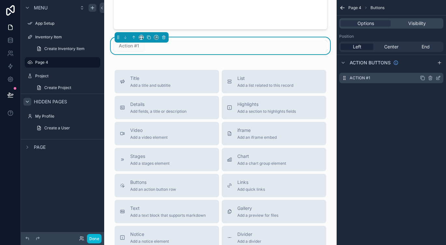
click at [360, 80] on label "Action #1" at bounding box center [359, 77] width 20 height 5
click at [438, 62] on icon "scrollable content" at bounding box center [439, 62] width 5 height 5
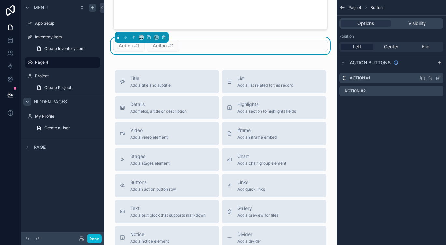
click at [366, 81] on div "Action #1" at bounding box center [391, 78] width 104 height 10
click at [436, 78] on icon "scrollable content" at bounding box center [437, 78] width 3 height 3
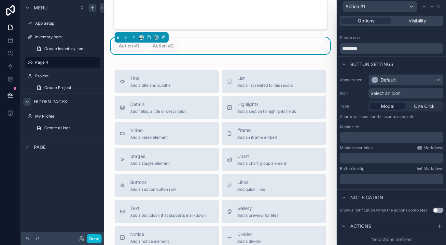
scroll to position [9, 0]
click at [422, 108] on span "One Click" at bounding box center [424, 106] width 20 height 7
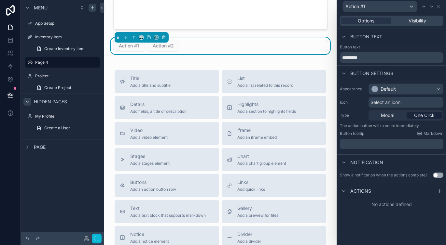
scroll to position [0, 0]
click at [391, 116] on span "Modal" at bounding box center [387, 115] width 13 height 7
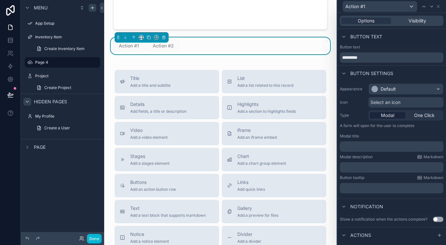
scroll to position [9, 0]
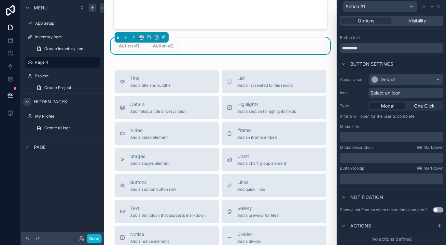
click at [387, 137] on p "﻿" at bounding box center [392, 137] width 100 height 7
click at [399, 137] on p "﻿" at bounding box center [392, 137] width 100 height 7
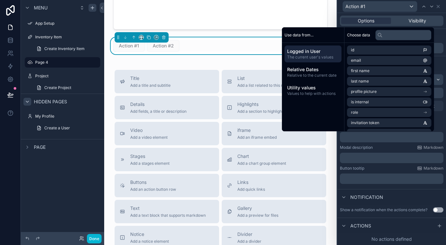
click at [399, 137] on p "﻿" at bounding box center [392, 137] width 100 height 7
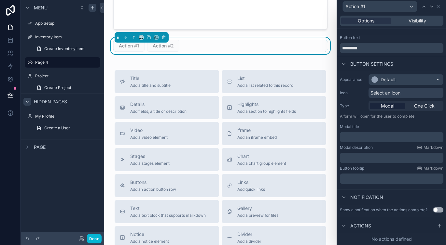
click at [392, 158] on p "﻿" at bounding box center [392, 158] width 100 height 7
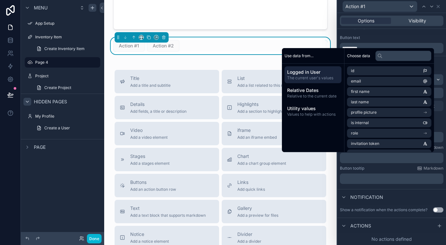
click at [374, 180] on p "﻿" at bounding box center [392, 179] width 100 height 7
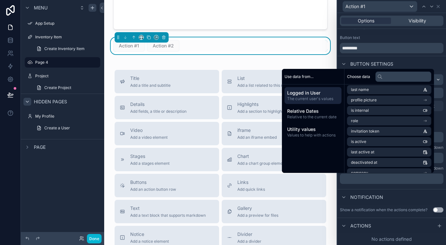
scroll to position [52, 0]
click at [354, 230] on div "Actions" at bounding box center [355, 226] width 31 height 8
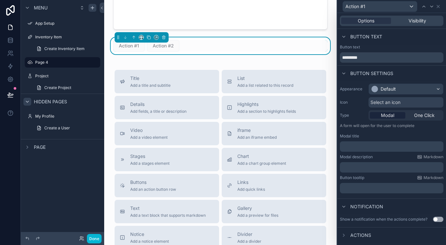
scroll to position [0, 0]
drag, startPoint x: 350, startPoint y: 236, endPoint x: 383, endPoint y: 233, distance: 32.7
click at [350, 236] on span "Actions" at bounding box center [360, 235] width 21 height 7
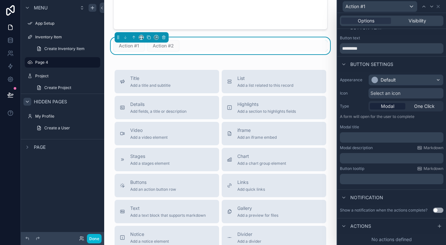
scroll to position [9, 0]
click at [437, 226] on icon at bounding box center [439, 226] width 5 height 5
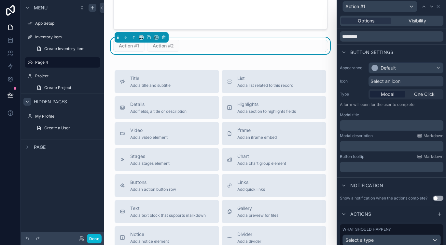
scroll to position [44, 0]
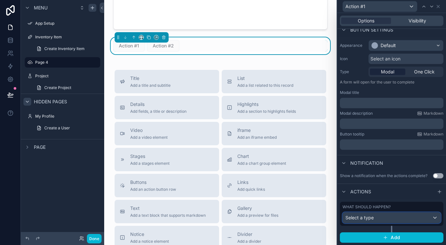
click at [393, 215] on div "Select a type" at bounding box center [392, 218] width 98 height 10
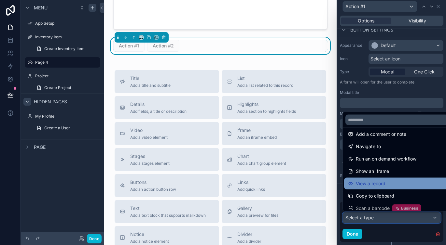
scroll to position [41, 0]
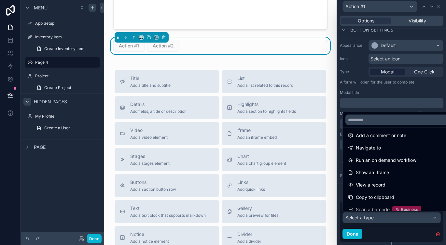
drag, startPoint x: 380, startPoint y: 160, endPoint x: 412, endPoint y: 160, distance: 32.2
click at [380, 160] on span "Run an on demand workflow" at bounding box center [386, 161] width 61 height 8
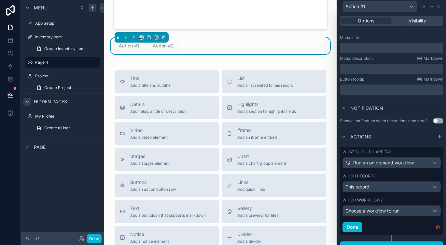
scroll to position [108, 0]
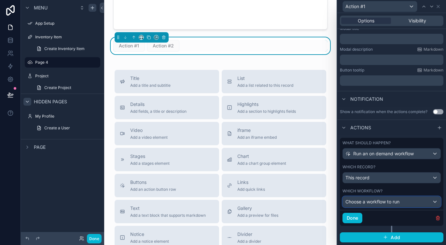
click at [397, 201] on span "Choose a workflow to run" at bounding box center [372, 202] width 54 height 6
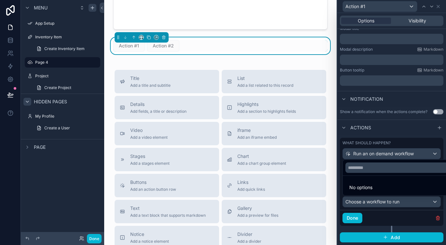
click at [399, 198] on div at bounding box center [391, 122] width 109 height 245
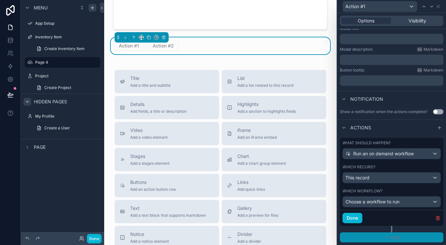
click at [392, 239] on span "Add" at bounding box center [394, 238] width 9 height 6
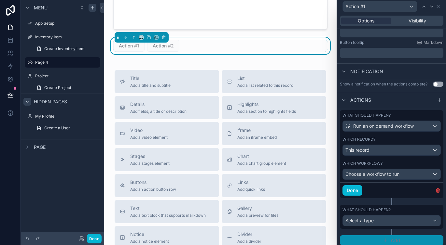
scroll to position [138, 0]
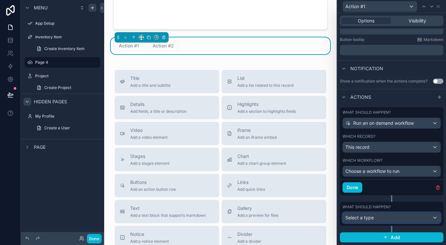
click at [405, 219] on div "Select a type" at bounding box center [392, 218] width 98 height 10
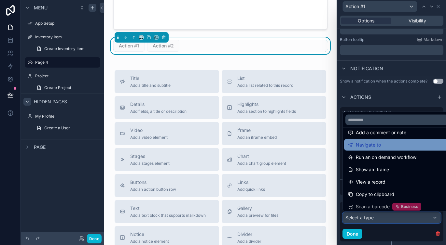
scroll to position [46, 0]
